Goal: Task Accomplishment & Management: Manage account settings

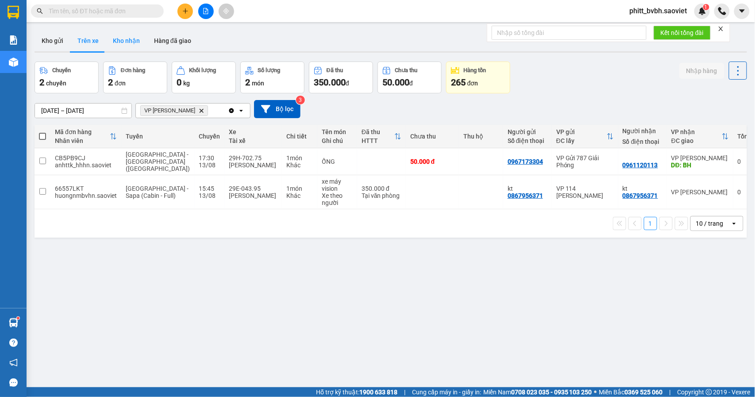
click at [131, 37] on button "Kho nhận" at bounding box center [126, 40] width 41 height 21
type input "[DATE] – [DATE]"
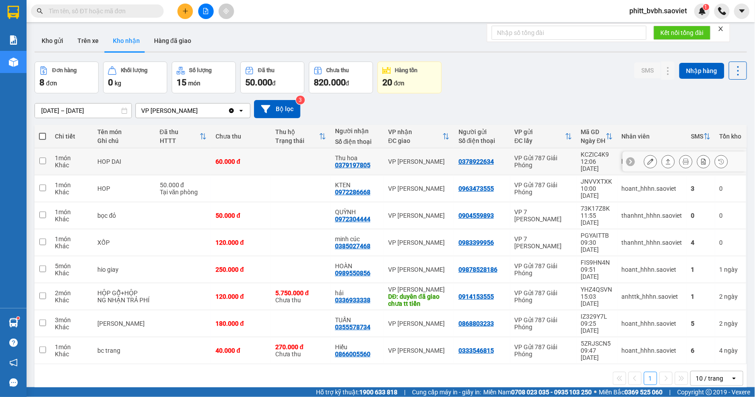
click at [356, 157] on div "Thu hoa" at bounding box center [357, 157] width 44 height 7
checkbox input "true"
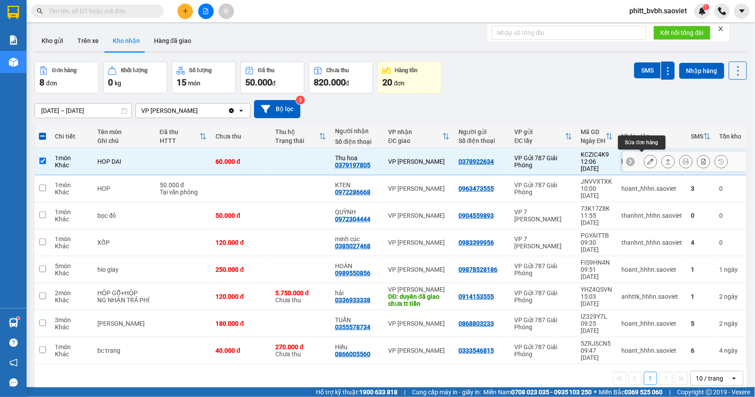
click at [647, 158] on icon at bounding box center [650, 161] width 6 height 6
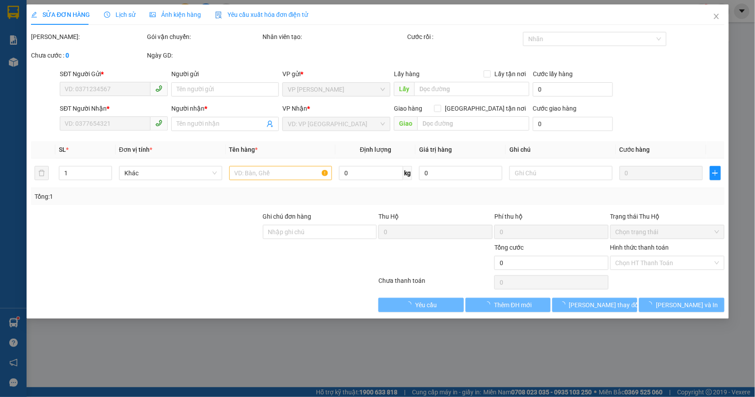
type input "0378922634"
type input "0379197805"
type input "Thu hoa"
type input "60.000"
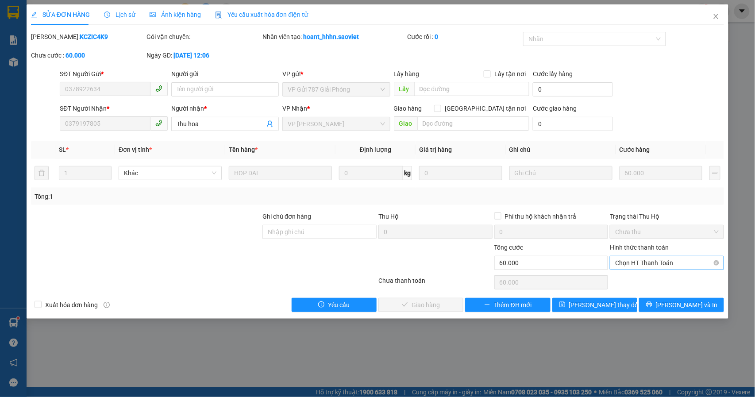
click at [676, 261] on span "Chọn HT Thanh Toán" at bounding box center [667, 262] width 104 height 13
click at [649, 280] on div "Tại văn phòng" at bounding box center [667, 281] width 104 height 10
type input "0"
click at [434, 308] on span "[PERSON_NAME] và Giao hàng" at bounding box center [437, 305] width 85 height 10
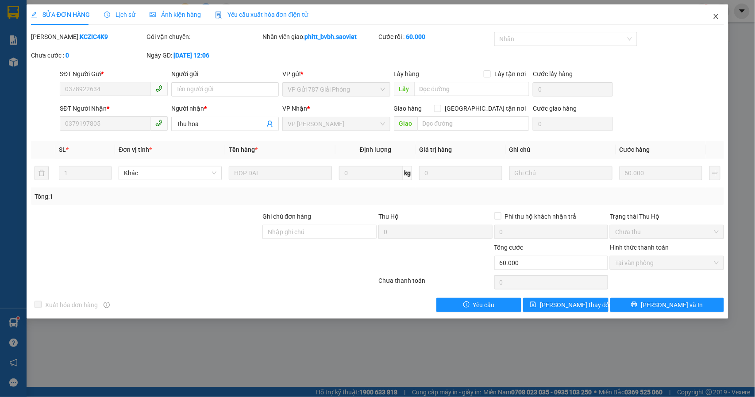
click at [714, 14] on icon "close" at bounding box center [715, 16] width 7 height 7
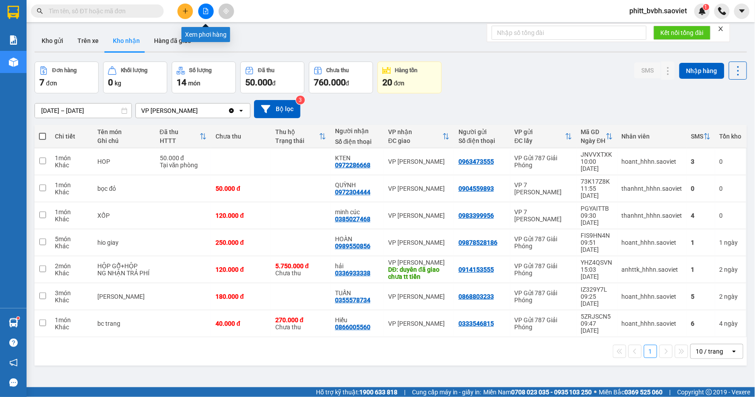
drag, startPoint x: 206, startPoint y: 9, endPoint x: 195, endPoint y: 7, distance: 10.8
click at [206, 9] on icon "file-add" at bounding box center [206, 11] width 6 height 6
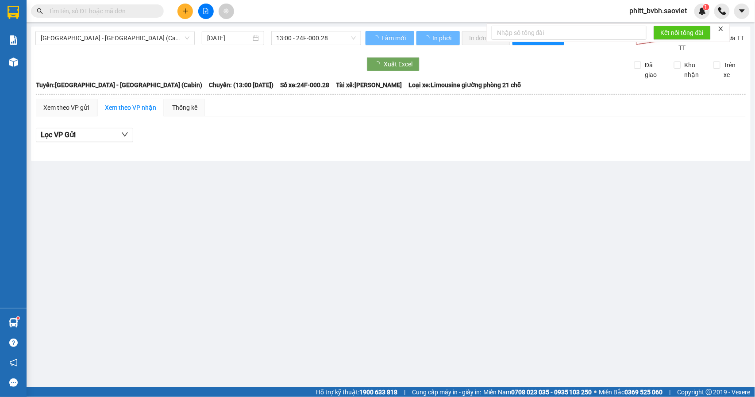
click at [108, 39] on span "[GEOGRAPHIC_DATA] - [GEOGRAPHIC_DATA] (Cabin)" at bounding box center [115, 37] width 149 height 13
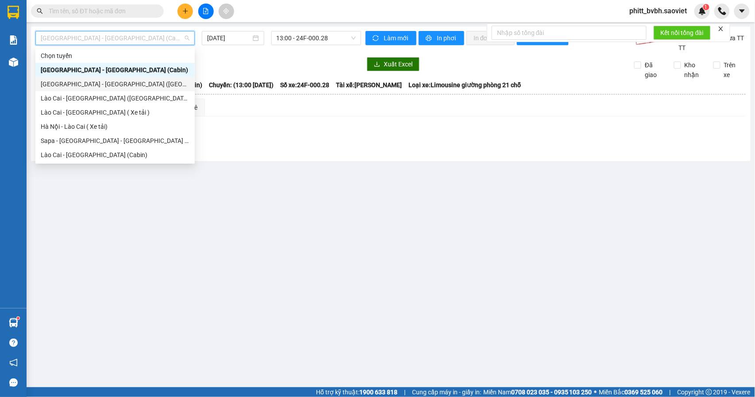
click at [87, 83] on div "[GEOGRAPHIC_DATA] - [GEOGRAPHIC_DATA] ([GEOGRAPHIC_DATA])" at bounding box center [115, 84] width 149 height 10
type input "[DATE]"
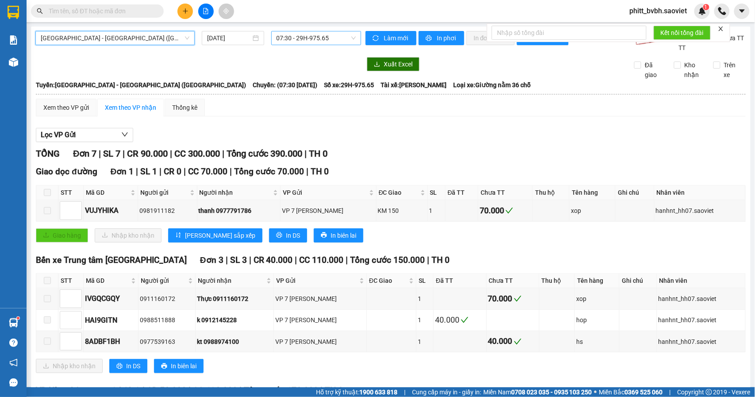
click at [331, 42] on span "07:30 - 29H-975.65" at bounding box center [315, 37] width 79 height 13
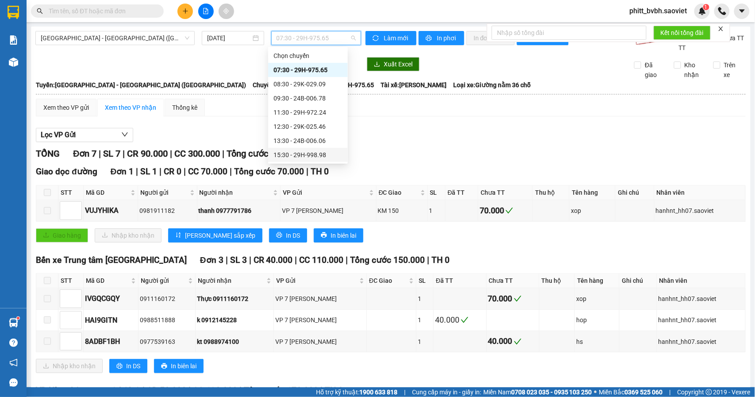
click at [326, 153] on div "15:30 - 29H-998.98" at bounding box center [307, 155] width 69 height 10
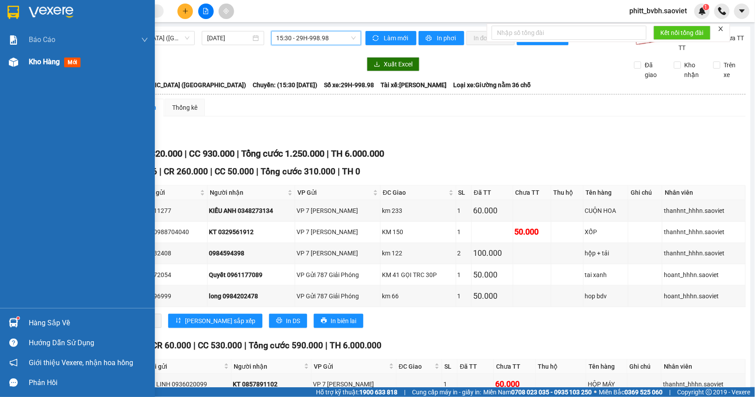
click at [54, 62] on span "Kho hàng" at bounding box center [44, 62] width 31 height 8
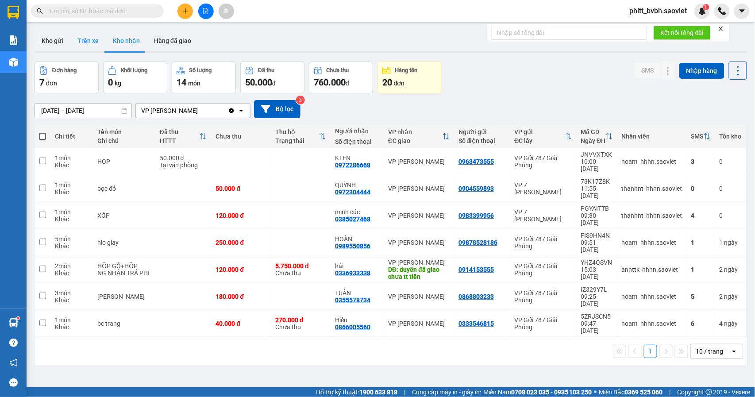
click at [90, 35] on button "Trên xe" at bounding box center [87, 40] width 35 height 21
type input "[DATE] – [DATE]"
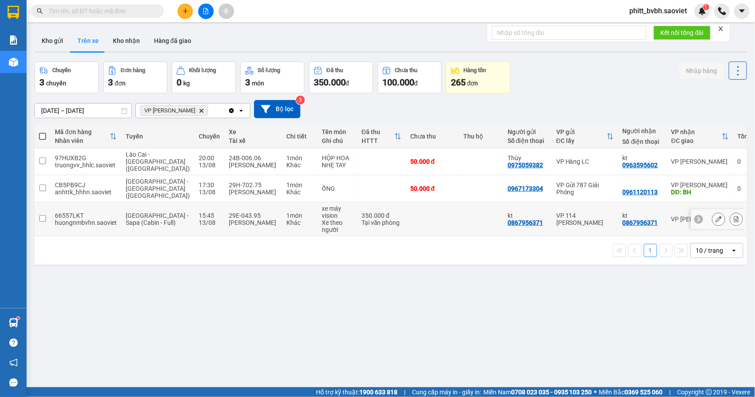
click at [229, 219] on div "[PERSON_NAME]" at bounding box center [253, 222] width 49 height 7
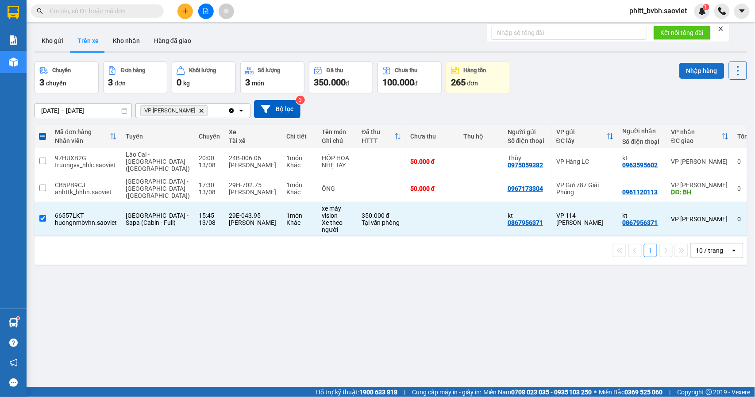
click at [690, 69] on button "Nhập hàng" at bounding box center [701, 71] width 45 height 16
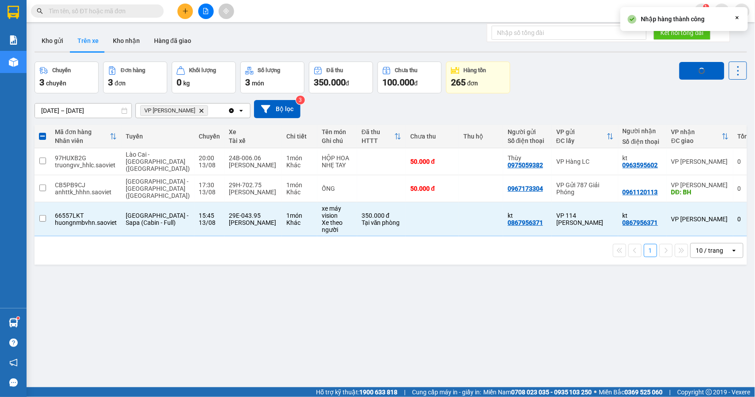
checkbox input "false"
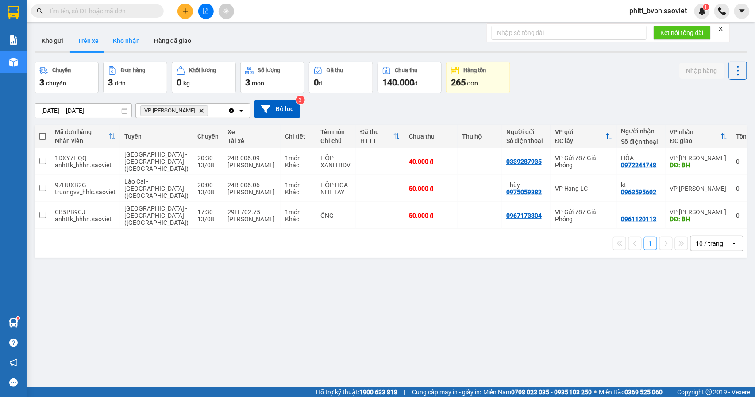
click at [125, 42] on button "Kho nhận" at bounding box center [126, 40] width 41 height 21
type input "[DATE] – [DATE]"
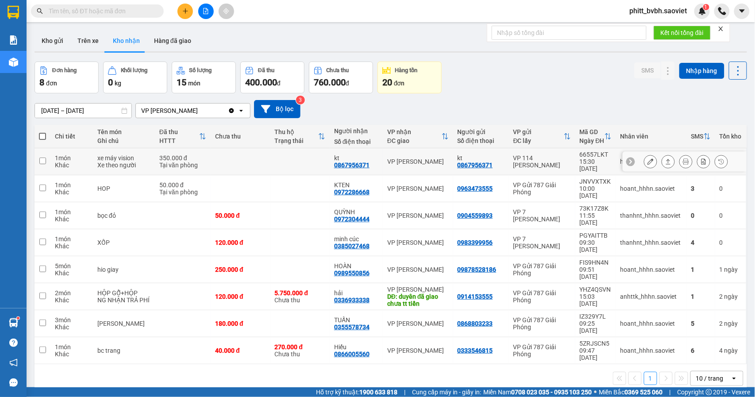
click at [211, 160] on td at bounding box center [240, 161] width 59 height 27
checkbox input "true"
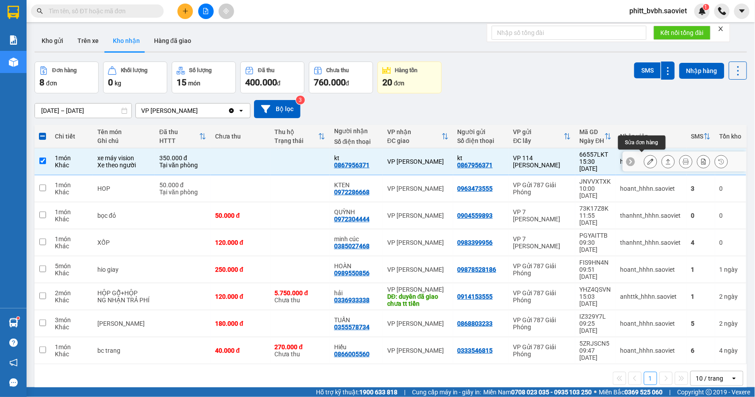
click at [647, 158] on icon at bounding box center [650, 161] width 6 height 6
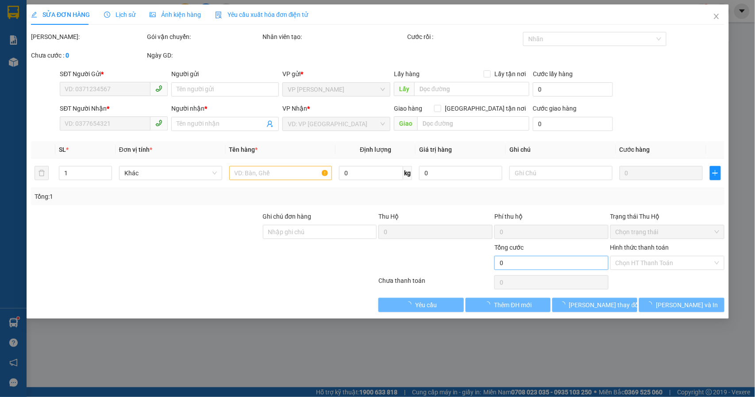
type input "0867956371"
type input "kt"
type input "0867956371"
type input "kt"
type input "350.000"
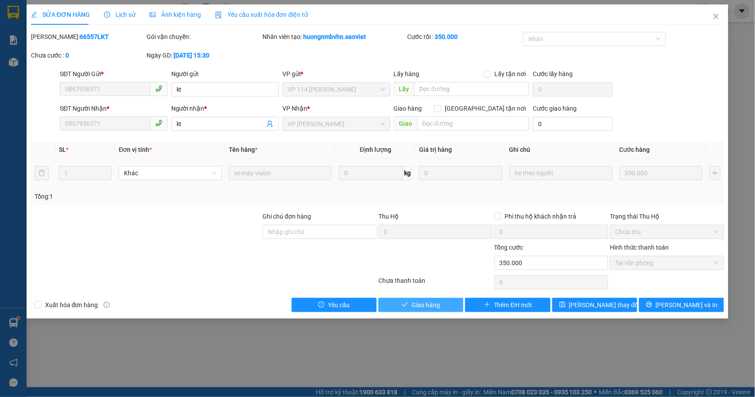
click at [439, 307] on span "Giao hàng" at bounding box center [425, 305] width 28 height 10
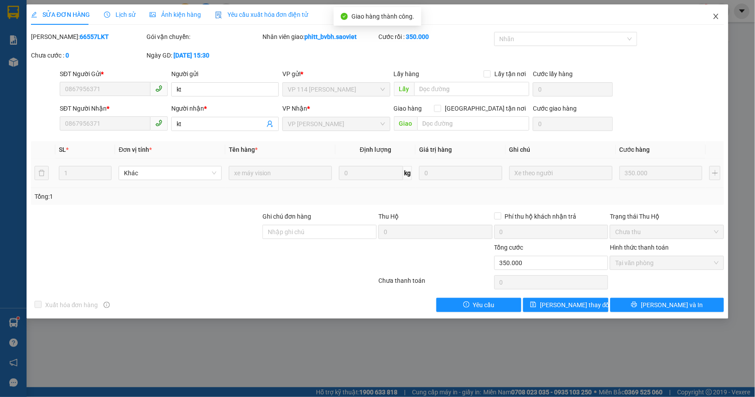
click at [715, 15] on icon "close" at bounding box center [715, 16] width 5 height 5
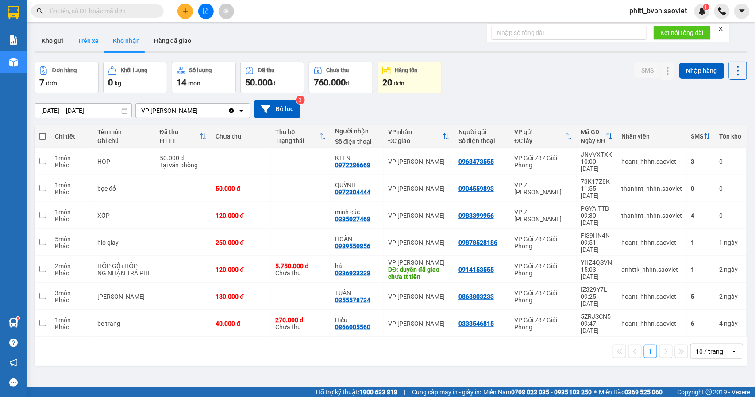
click at [81, 38] on button "Trên xe" at bounding box center [87, 40] width 35 height 21
type input "[DATE] – [DATE]"
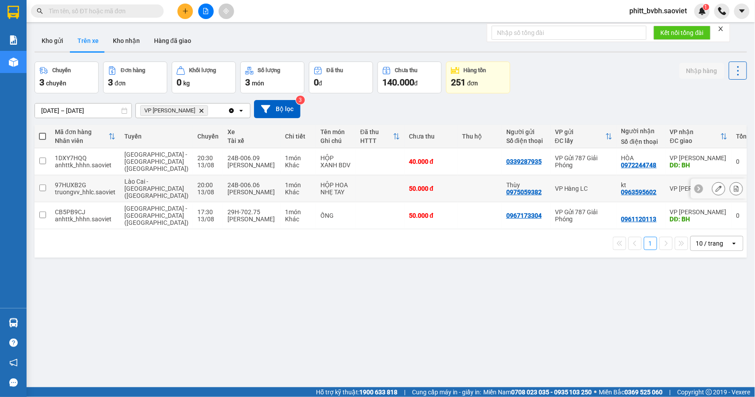
click at [320, 188] on div "NHẸ TAY" at bounding box center [335, 191] width 31 height 7
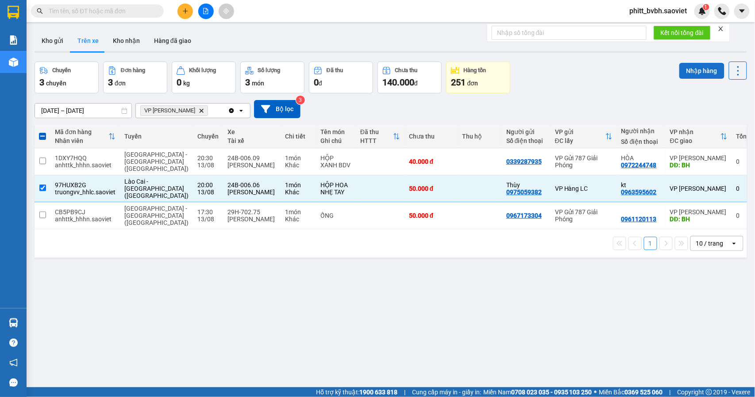
click at [696, 68] on button "Nhập hàng" at bounding box center [701, 71] width 45 height 16
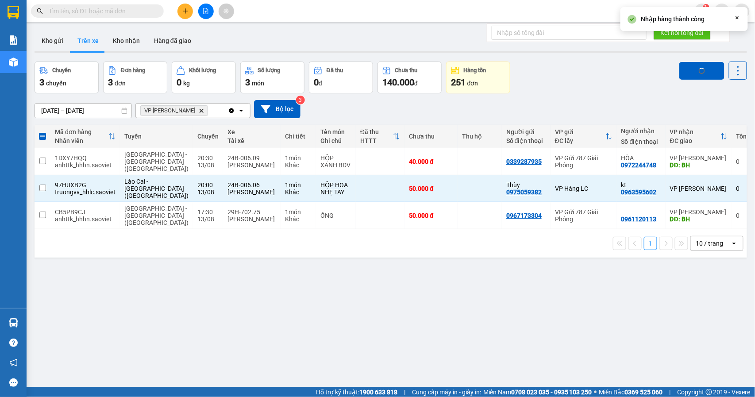
checkbox input "false"
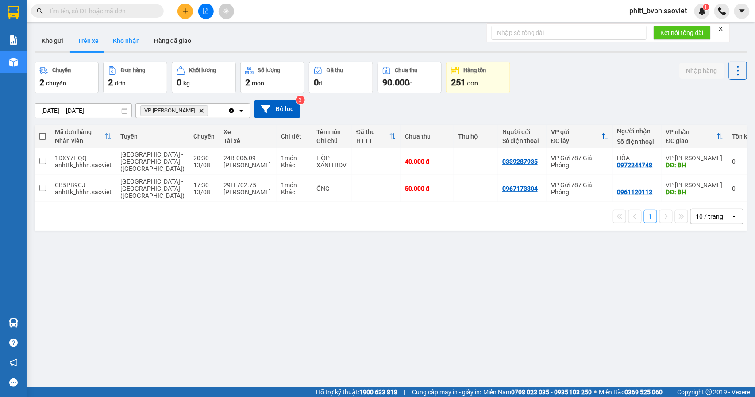
click at [130, 38] on button "Kho nhận" at bounding box center [126, 40] width 41 height 21
type input "[DATE] – [DATE]"
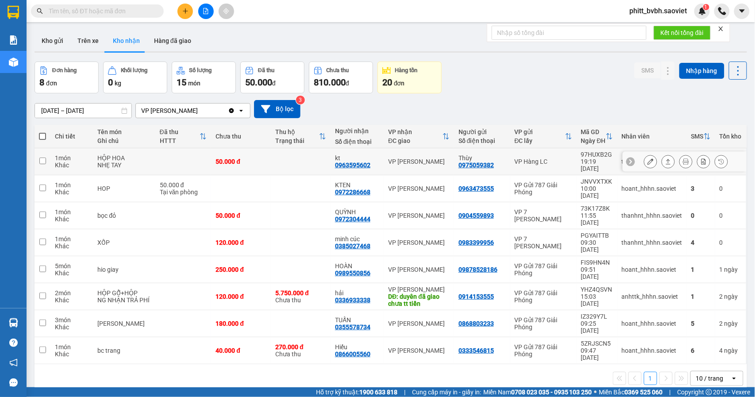
click at [318, 157] on td at bounding box center [301, 161] width 60 height 27
checkbox input "true"
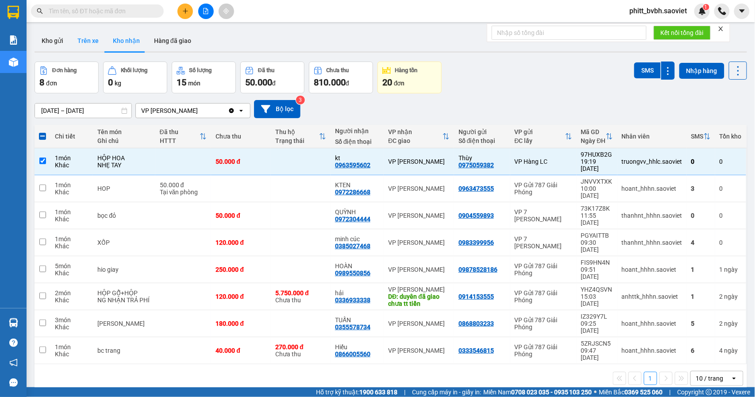
click at [97, 36] on button "Trên xe" at bounding box center [87, 40] width 35 height 21
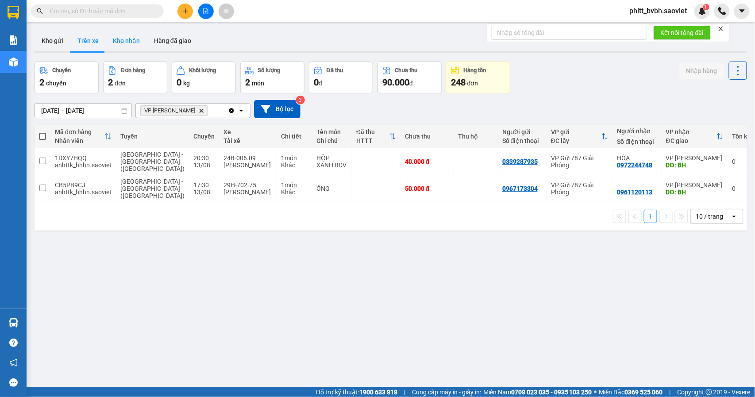
click at [133, 38] on button "Kho nhận" at bounding box center [126, 40] width 41 height 21
type input "[DATE] – [DATE]"
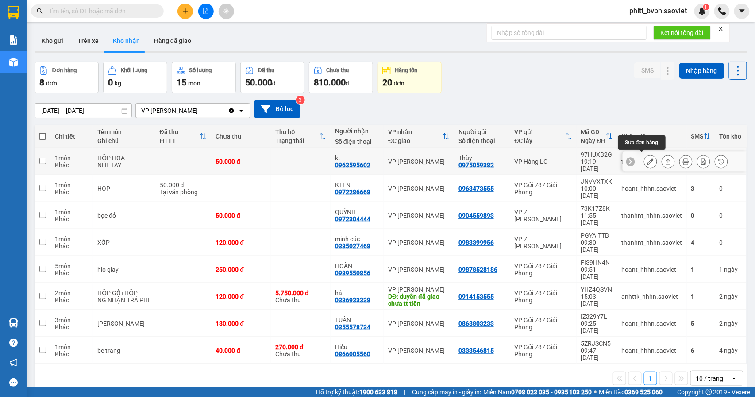
click at [645, 155] on div at bounding box center [650, 161] width 13 height 13
click at [647, 159] on icon at bounding box center [650, 161] width 6 height 6
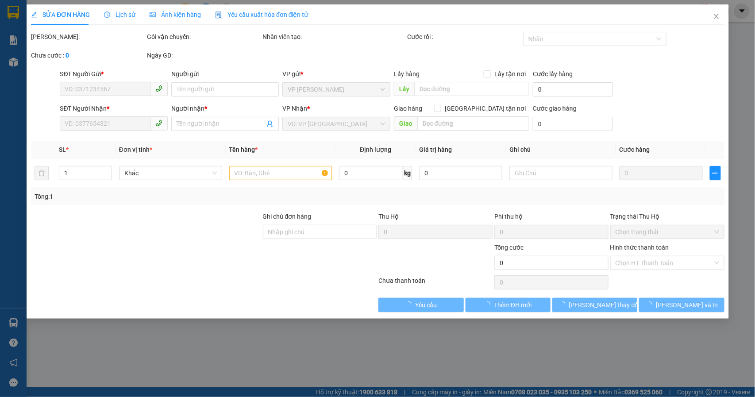
type input "0975059382"
type input "Thùy"
type input "0963595602"
type input "kt"
type input "50.000"
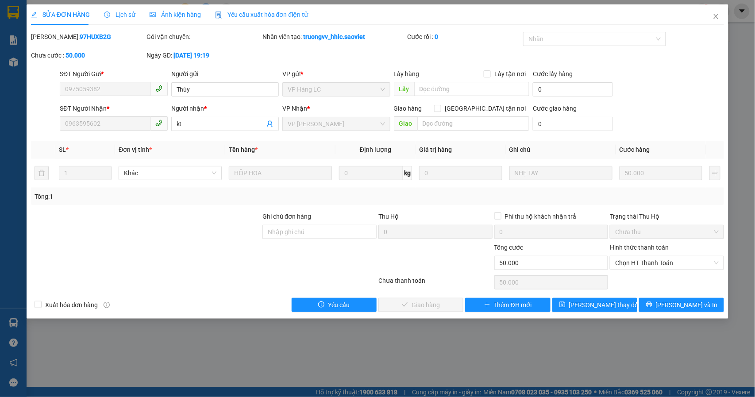
click at [677, 256] on div "Hình thức thanh toán" at bounding box center [667, 248] width 114 height 13
click at [671, 265] on span "Chọn HT Thanh Toán" at bounding box center [667, 262] width 104 height 13
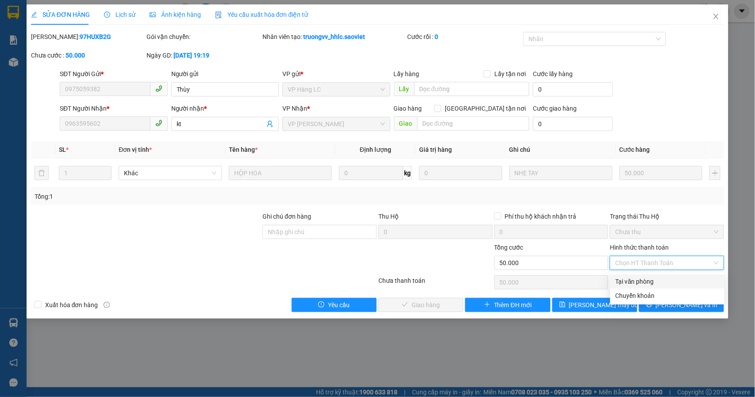
click at [648, 277] on div "Tại văn phòng" at bounding box center [667, 281] width 104 height 10
type input "0"
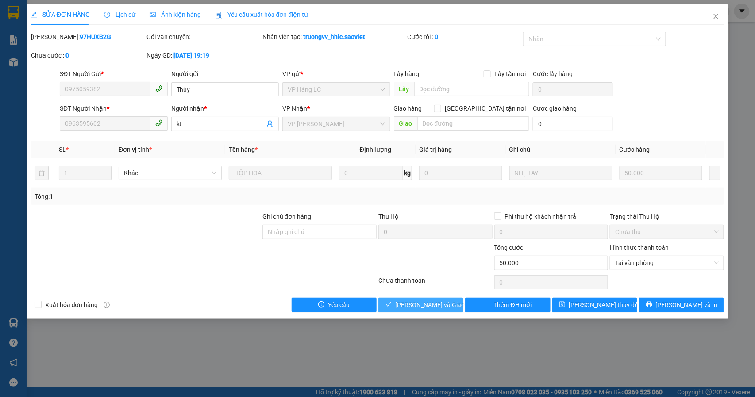
click at [439, 306] on span "[PERSON_NAME] và Giao hàng" at bounding box center [437, 305] width 85 height 10
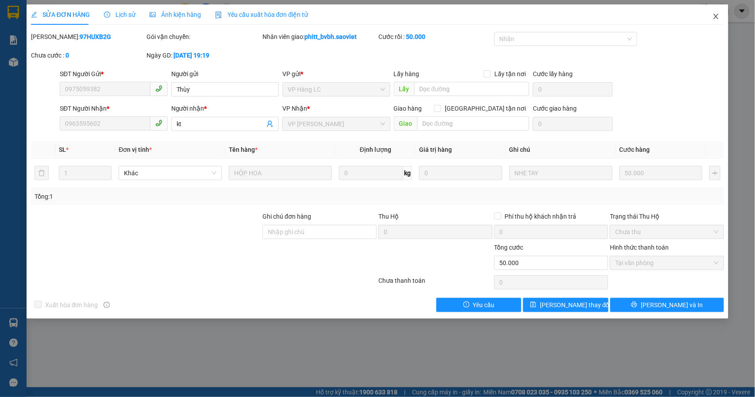
click at [715, 16] on icon "close" at bounding box center [715, 16] width 5 height 5
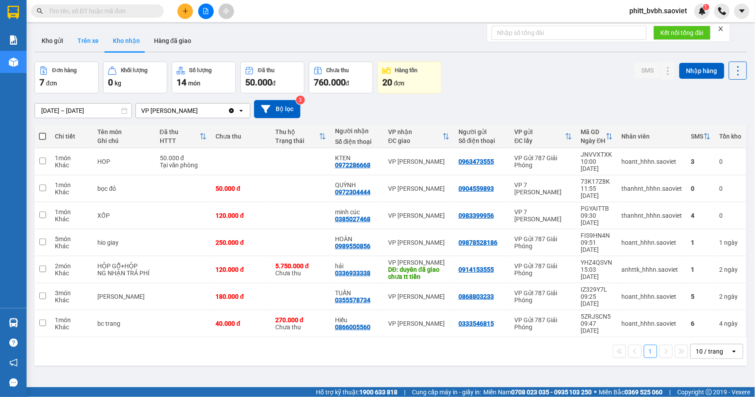
click at [83, 40] on button "Trên xe" at bounding box center [87, 40] width 35 height 21
type input "[DATE] – [DATE]"
